Goal: Understand process/instructions

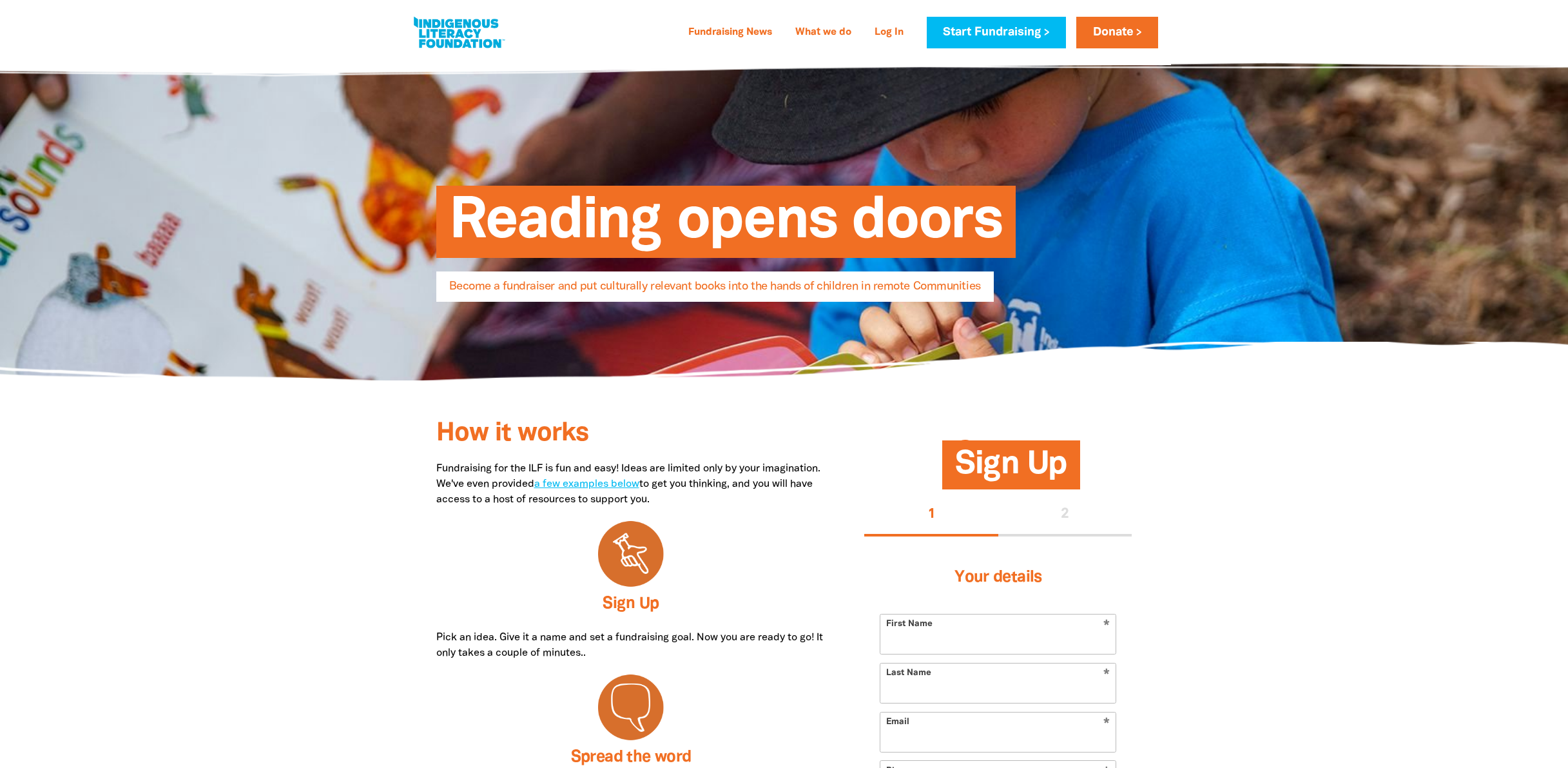
select select "AU"
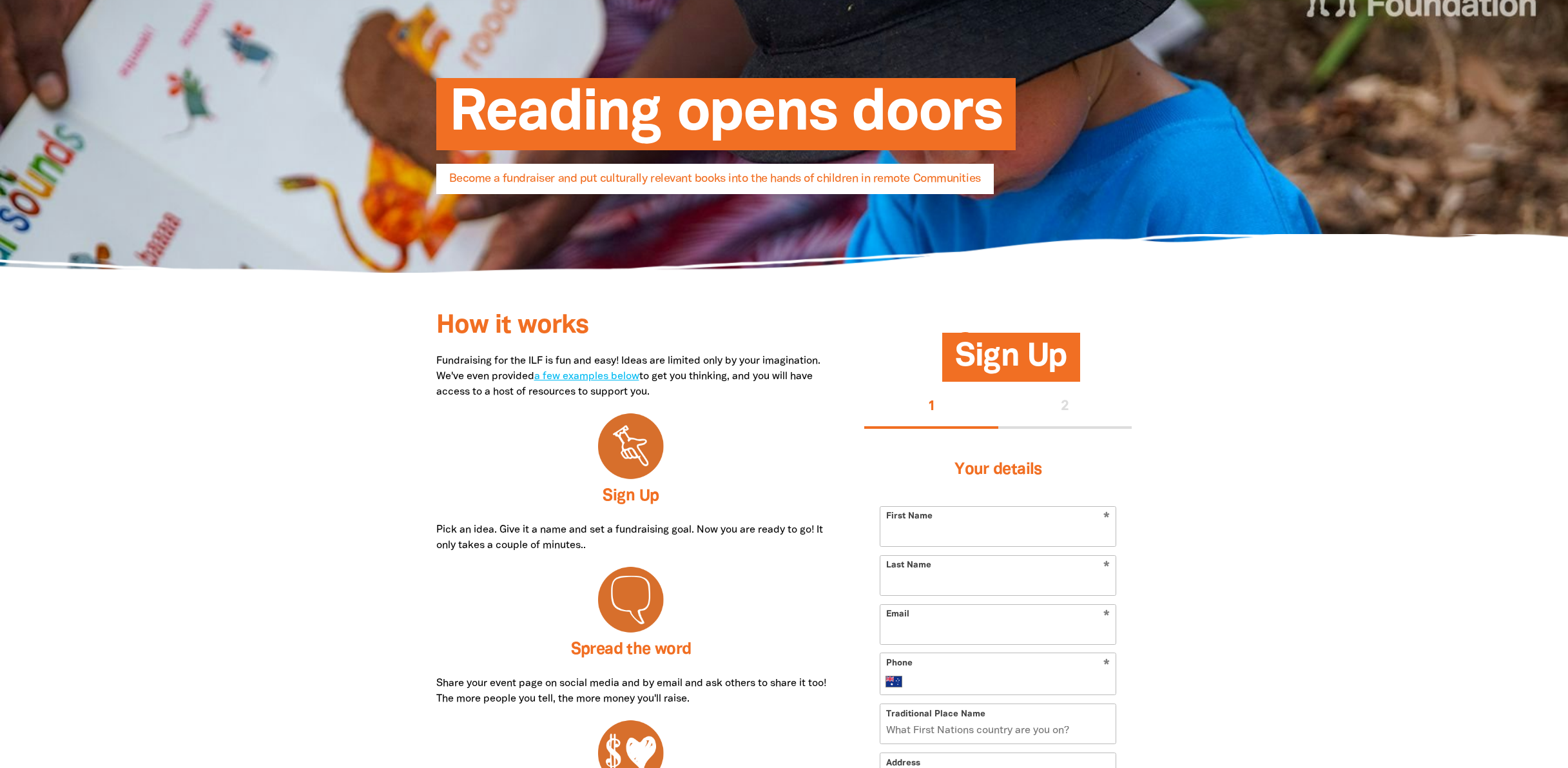
scroll to position [107, 0]
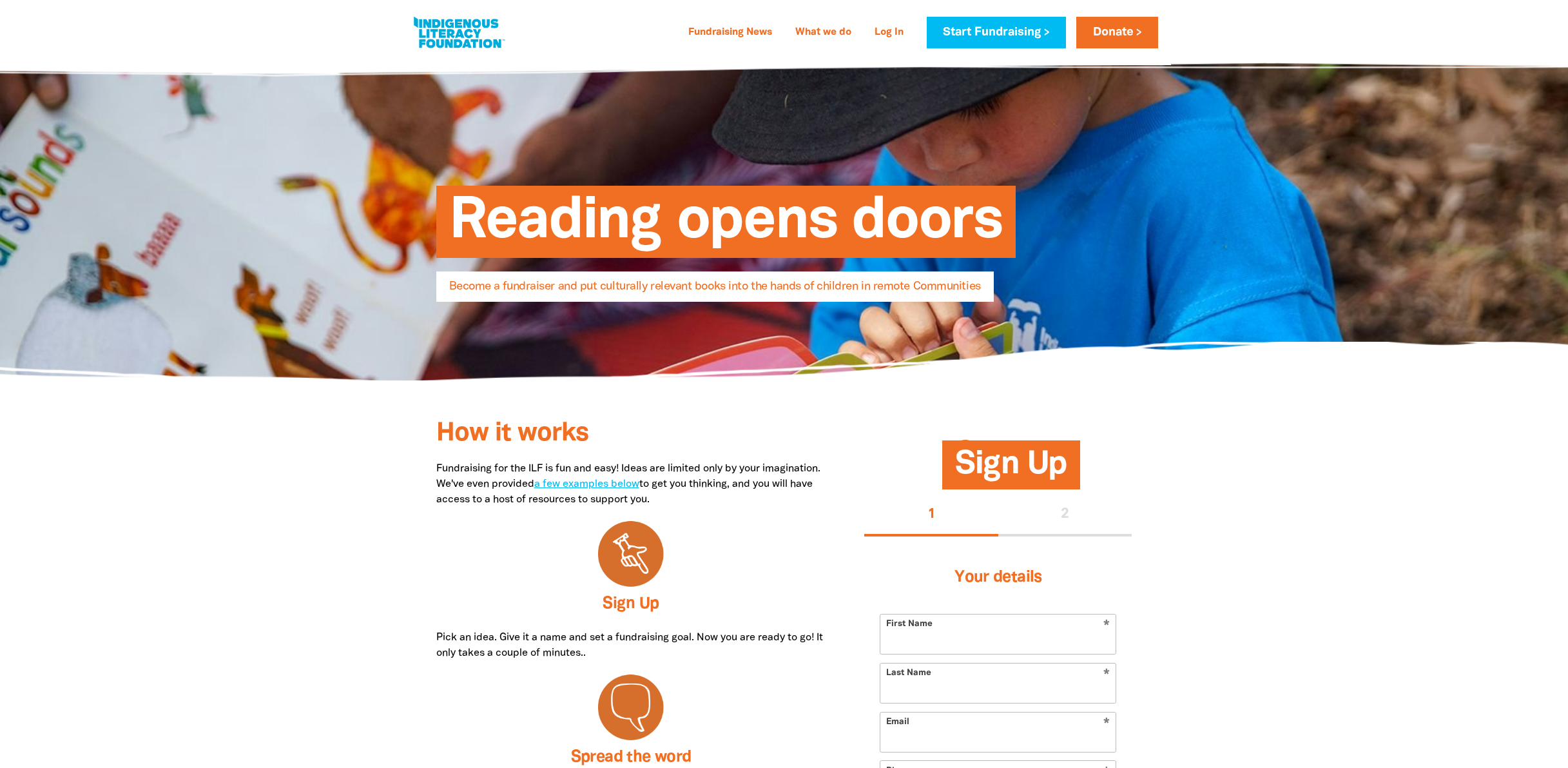
select select "AU"
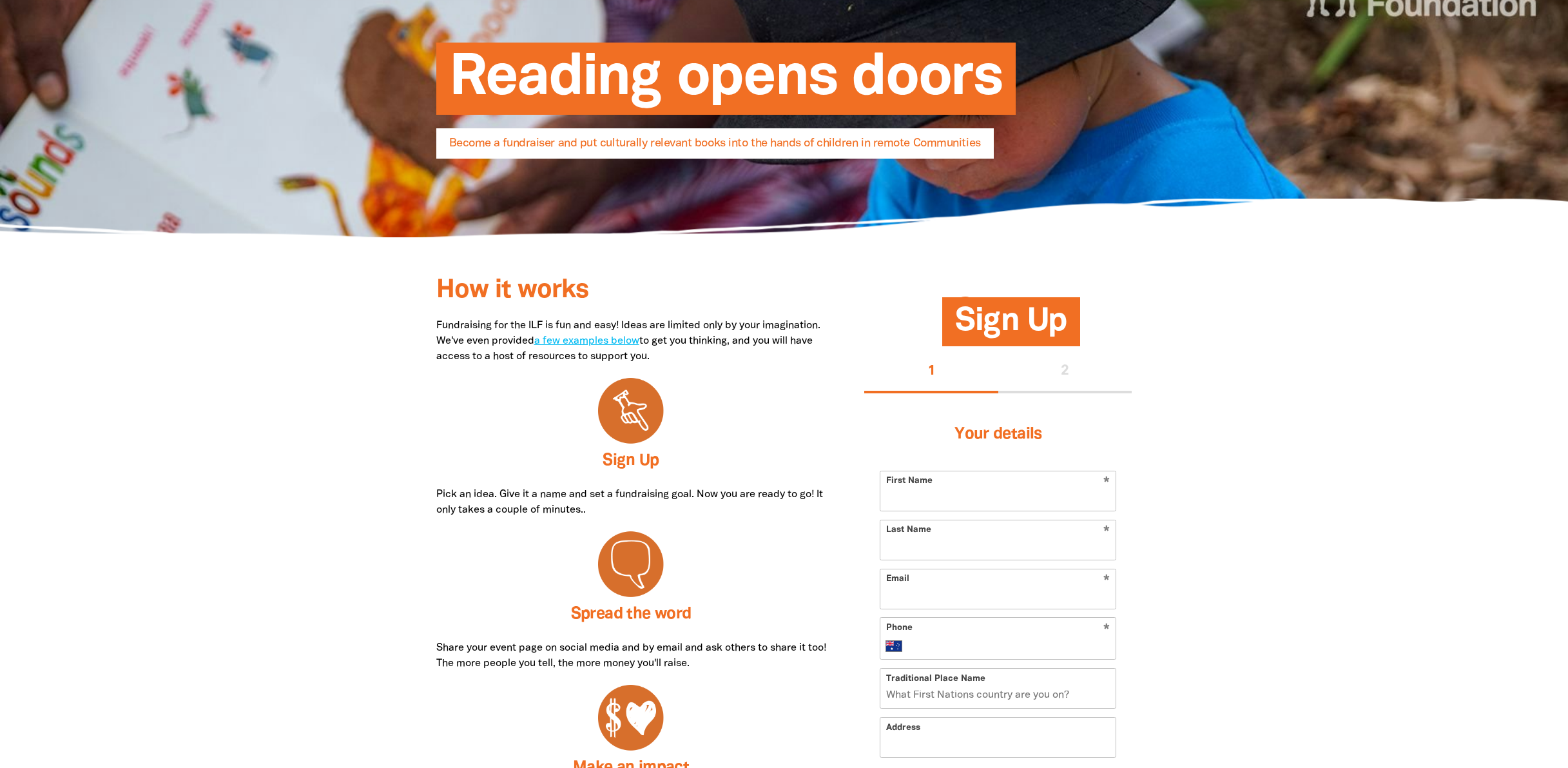
scroll to position [144, 0]
click at [639, 339] on link "a few examples below" at bounding box center [587, 340] width 105 height 9
